Goal: Task Accomplishment & Management: Use online tool/utility

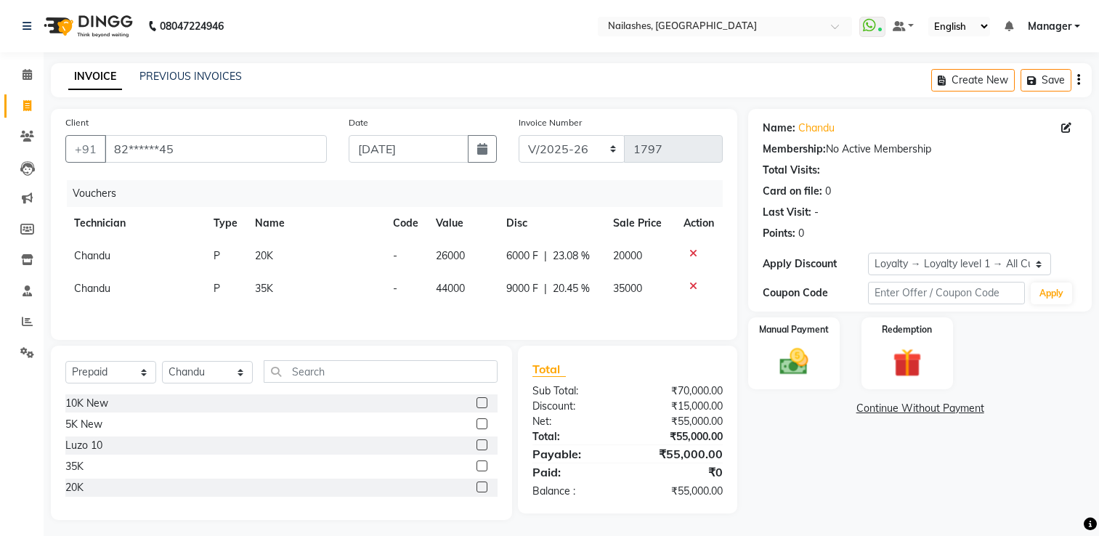
select select "6579"
select select "P"
select select "84841"
select select "1: Object"
click at [696, 252] on div at bounding box center [698, 253] width 30 height 10
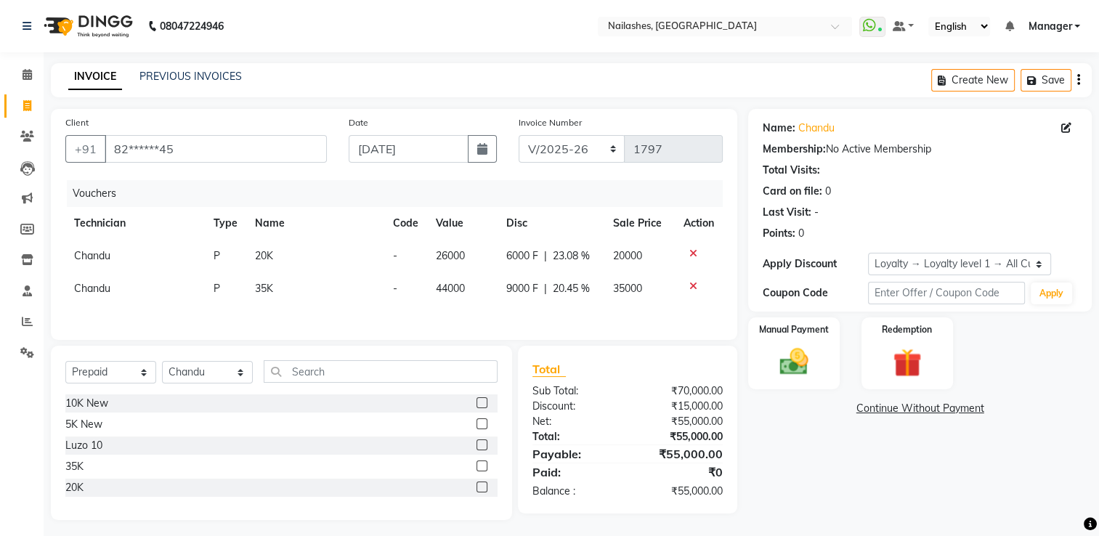
click at [691, 257] on icon at bounding box center [693, 253] width 8 height 10
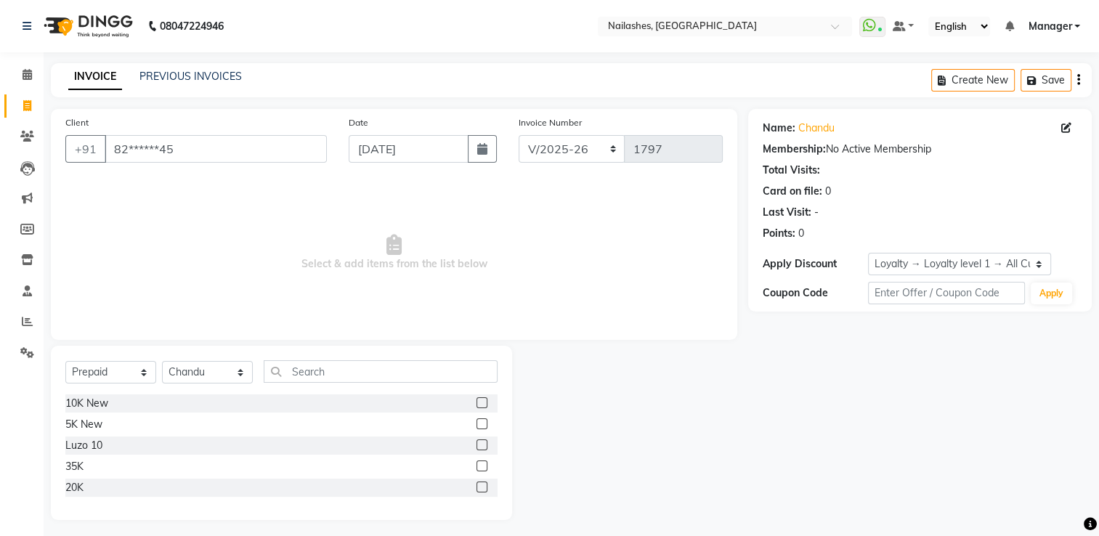
click at [44, 75] on main "INVOICE PREVIOUS INVOICES Create New Save Client +91 82******45 Date [DATE] Inv…" at bounding box center [571, 302] width 1055 height 478
click at [38, 70] on span at bounding box center [27, 75] width 25 height 17
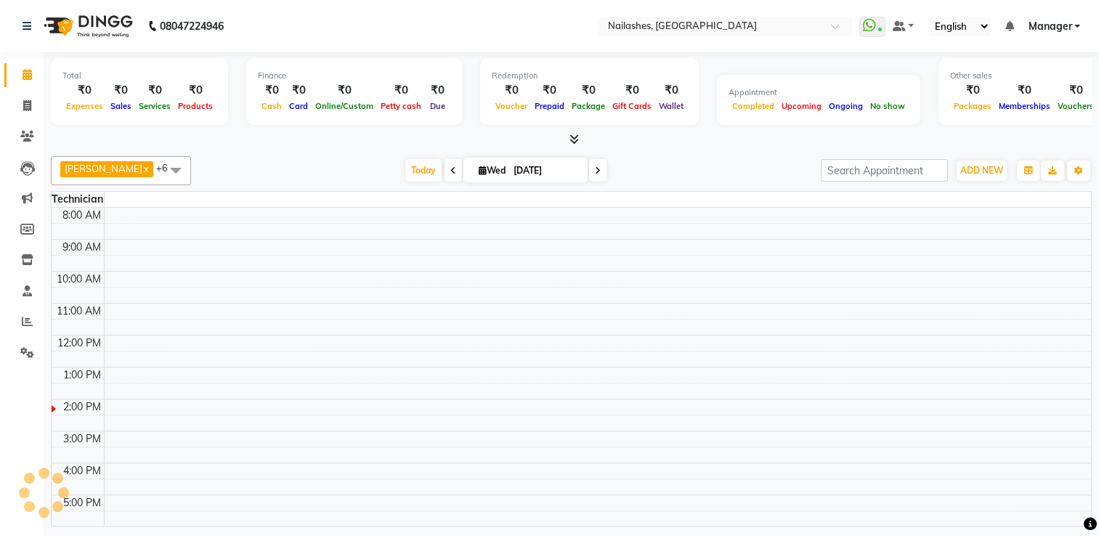
scroll to position [99, 0]
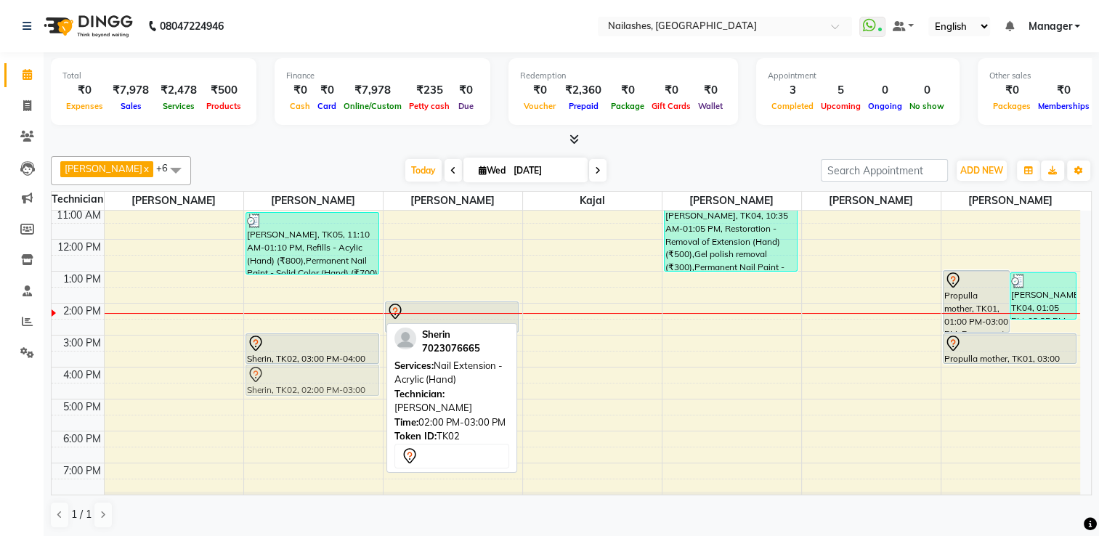
drag, startPoint x: 302, startPoint y: 320, endPoint x: 297, endPoint y: 382, distance: 61.9
click at [297, 382] on div "[PERSON_NAME], TK05, 11:10 AM-01:10 PM, Refills - Acylic (Hand) (₹800),Permanen…" at bounding box center [313, 319] width 139 height 415
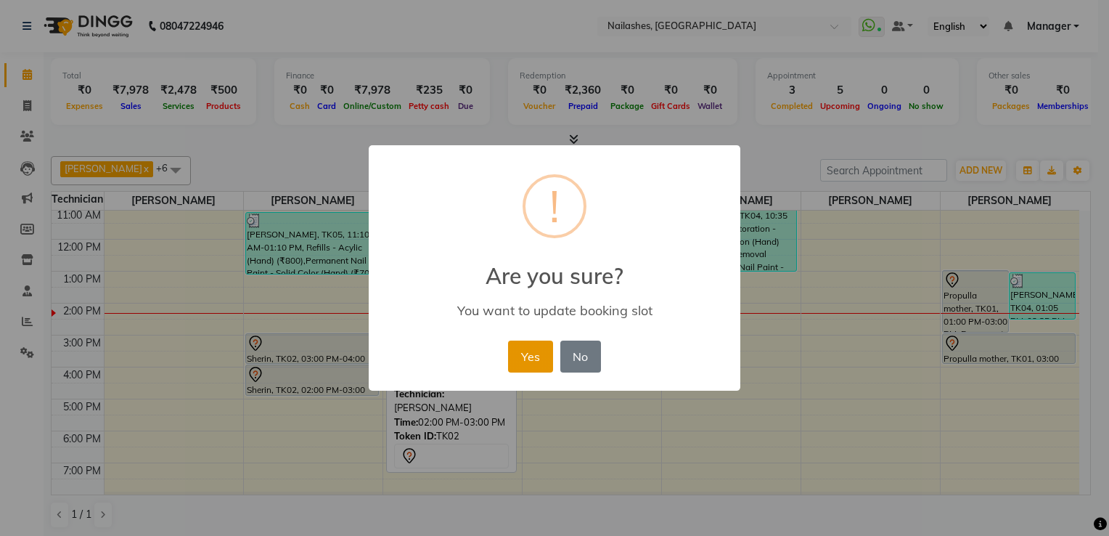
click at [540, 354] on button "Yes" at bounding box center [530, 357] width 44 height 32
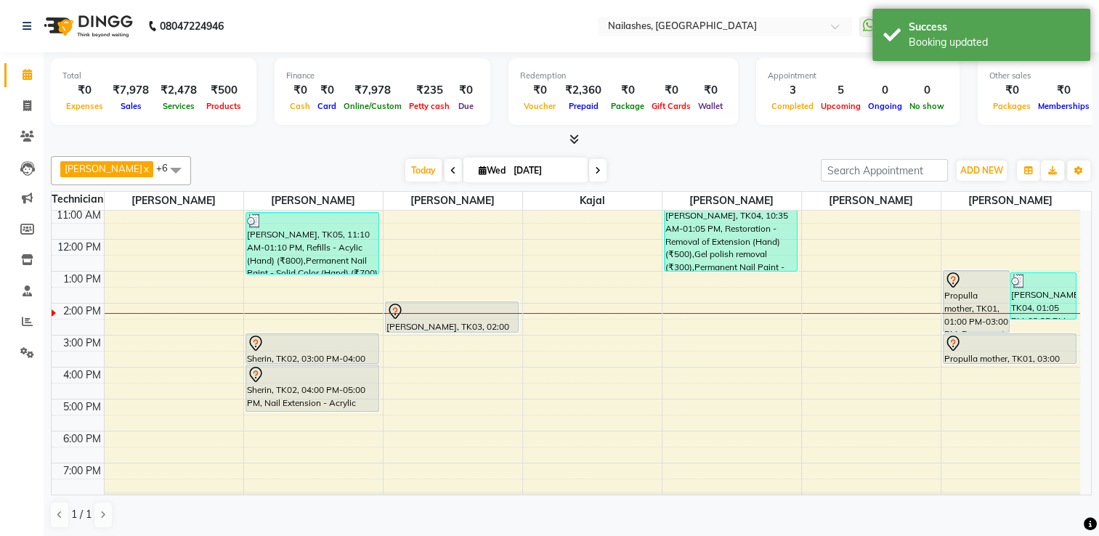
drag, startPoint x: 322, startPoint y: 394, endPoint x: 322, endPoint y: 406, distance: 12.3
click at [322, 406] on div "[PERSON_NAME], TK05, 11:10 AM-01:10 PM, Refills - Acylic (Hand) (₹800),Permanen…" at bounding box center [313, 319] width 139 height 415
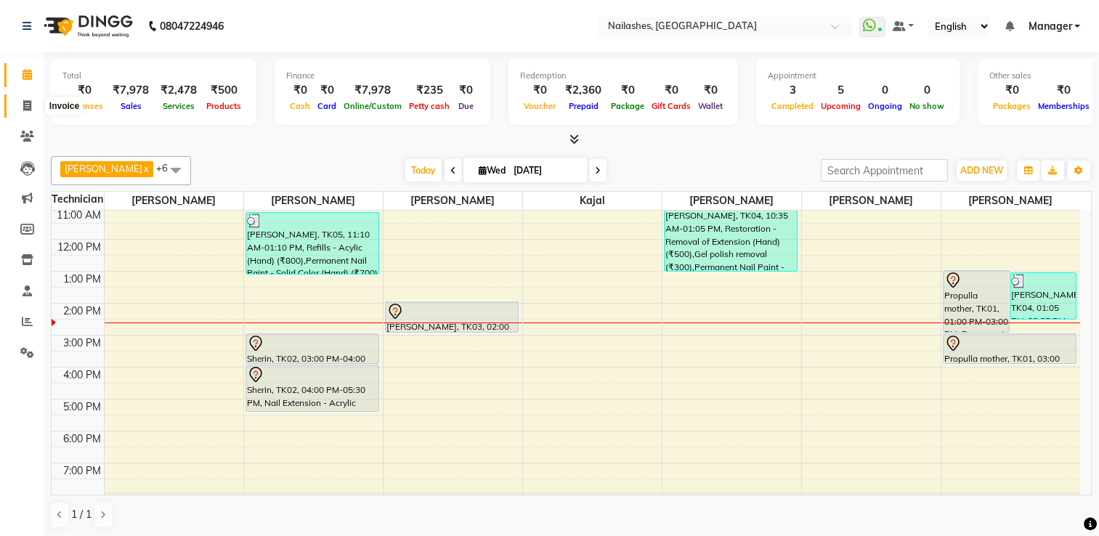
click at [28, 100] on icon at bounding box center [27, 105] width 8 height 11
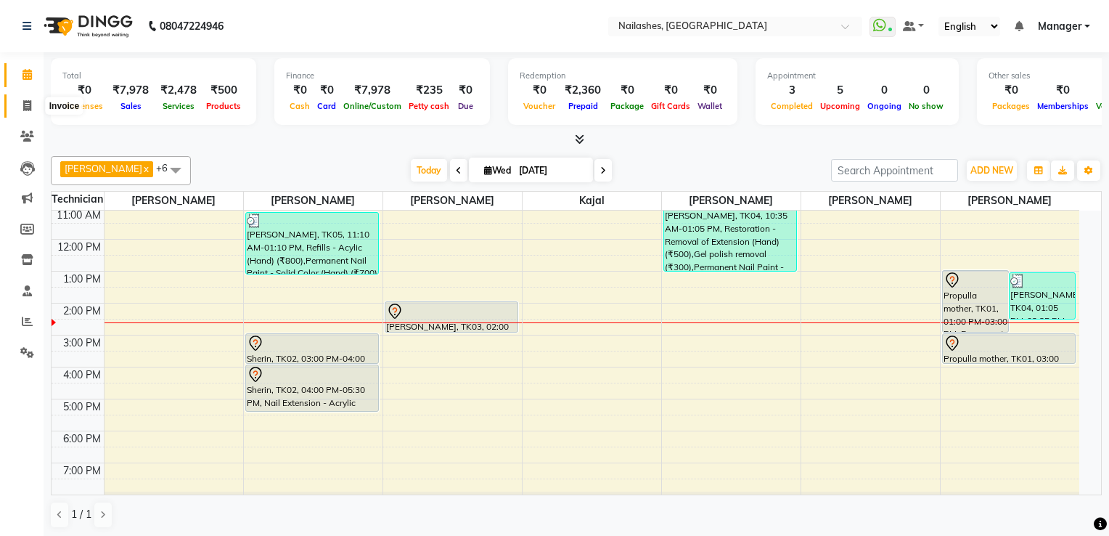
select select "service"
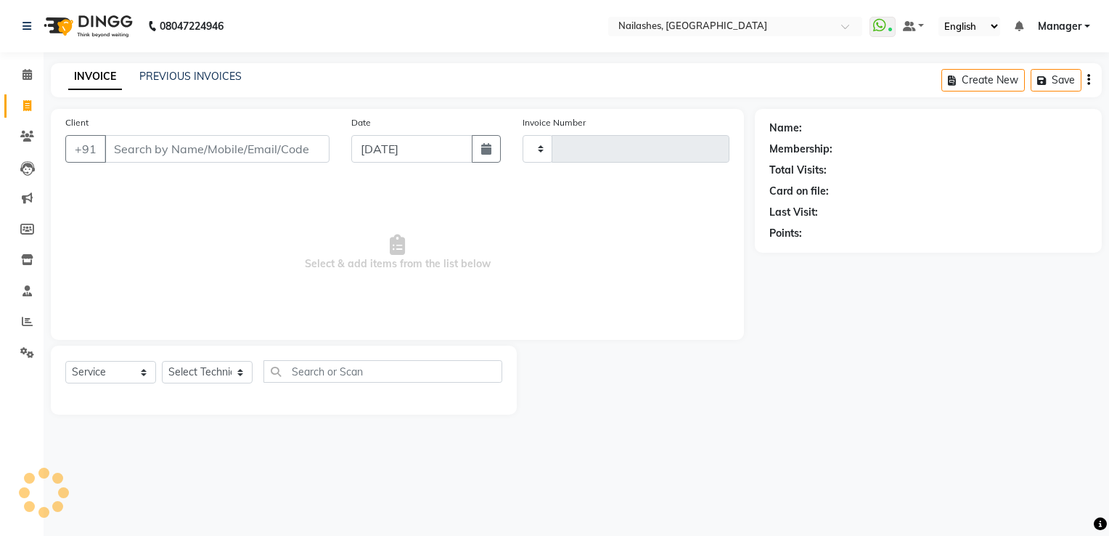
type input "1797"
select select "6579"
click at [112, 376] on select "Select Service Product Membership Package Voucher Prepaid Gift Card" at bounding box center [110, 372] width 91 height 23
select select "P"
click at [65, 362] on select "Select Service Product Membership Package Voucher Prepaid Gift Card" at bounding box center [110, 372] width 91 height 23
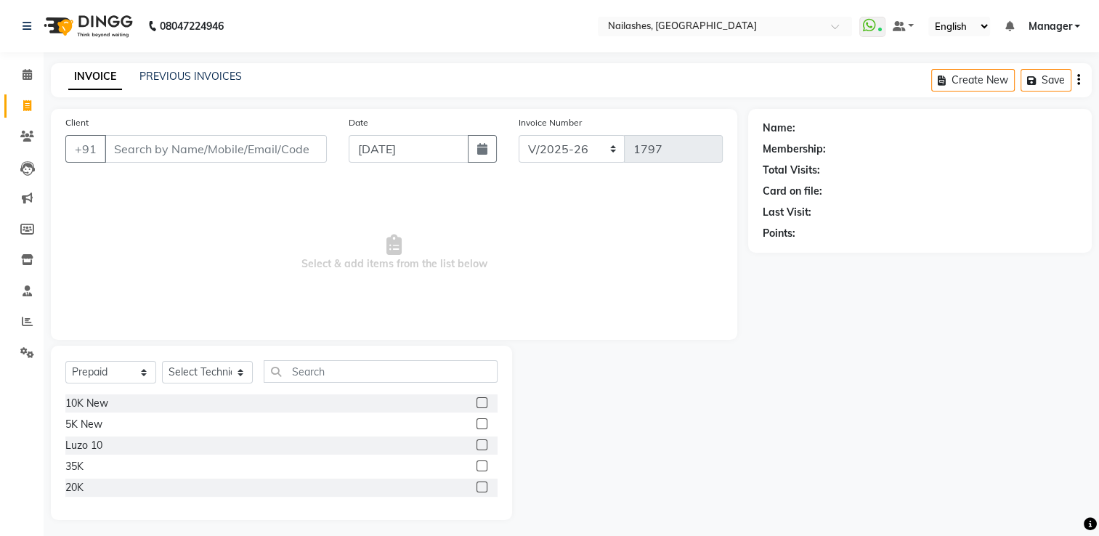
click at [479, 468] on label at bounding box center [481, 465] width 11 height 11
click at [479, 468] on input "checkbox" at bounding box center [480, 466] width 9 height 9
checkbox input "false"
click at [214, 372] on select "Select Technician ARISH [PERSON_NAME] [PERSON_NAME] [PERSON_NAME] [PERSON_NAME]…" at bounding box center [207, 372] width 91 height 23
select select "65406"
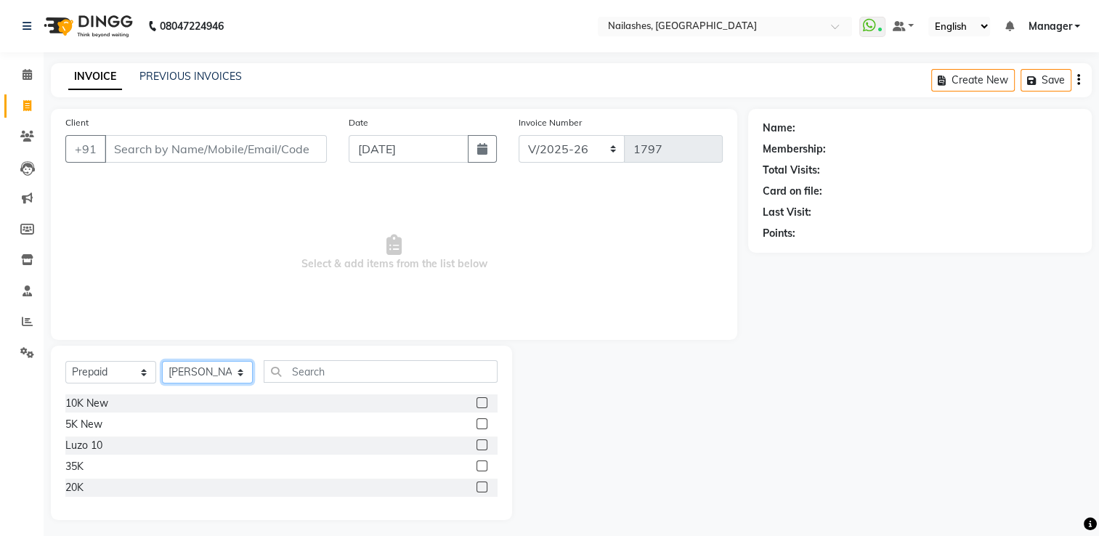
click at [162, 362] on select "Select Technician ARISH [PERSON_NAME] [PERSON_NAME] [PERSON_NAME] [PERSON_NAME]…" at bounding box center [207, 372] width 91 height 23
click at [480, 467] on label at bounding box center [481, 465] width 11 height 11
click at [480, 467] on input "checkbox" at bounding box center [480, 466] width 9 height 9
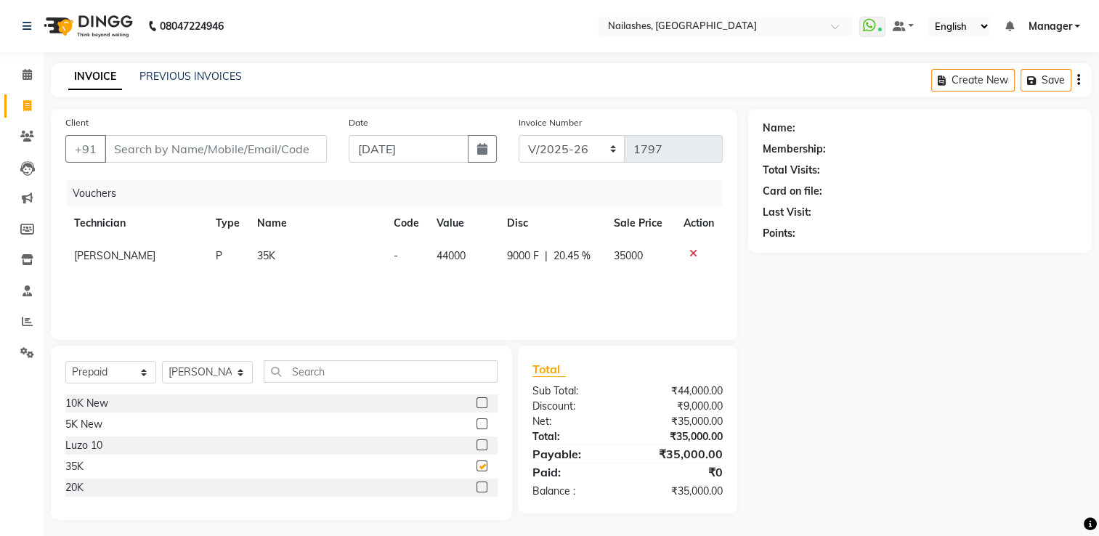
checkbox input "false"
